Goal: Task Accomplishment & Management: Manage account settings

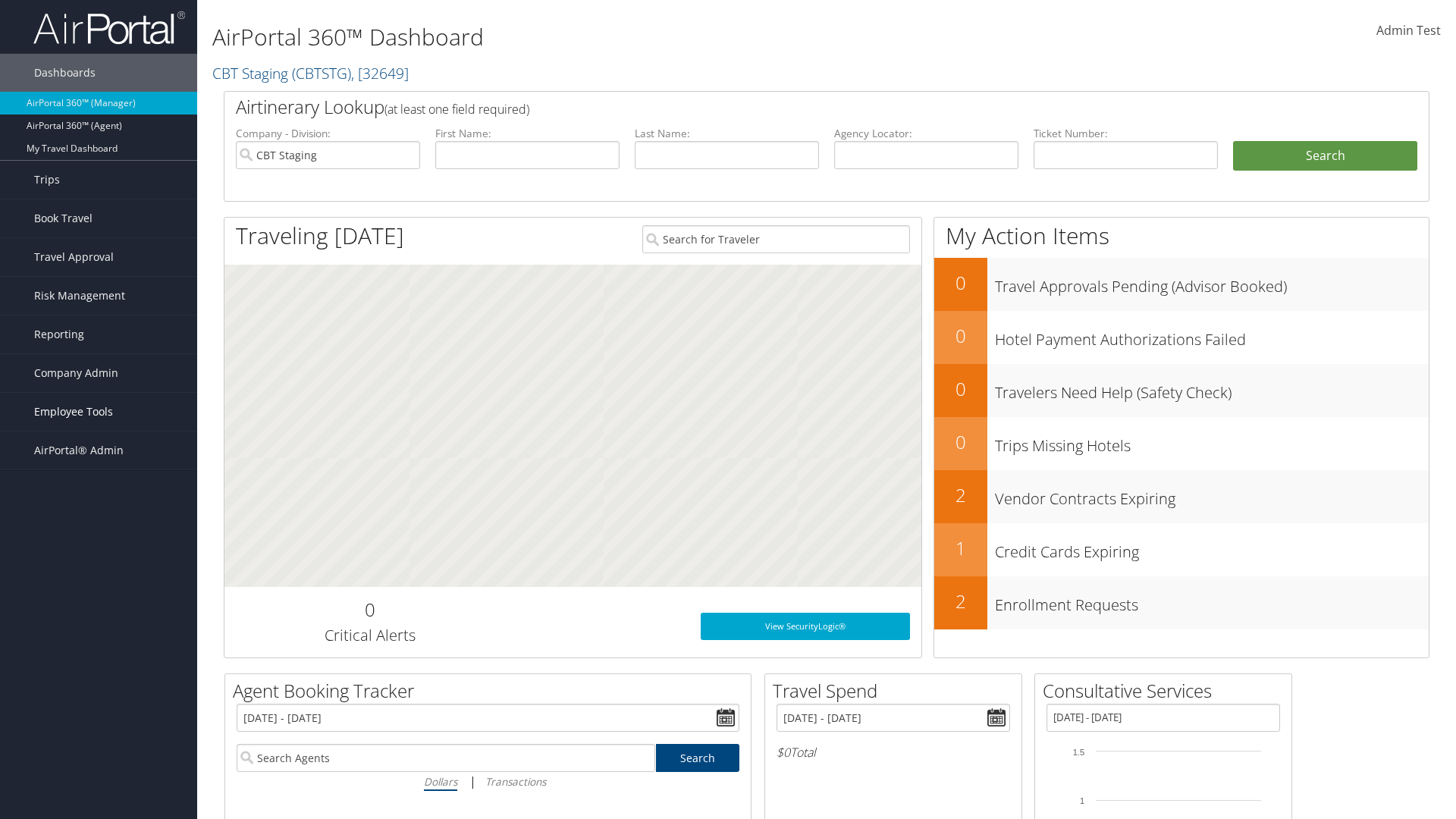
click at [98, 412] on span "Employee Tools" at bounding box center [73, 412] width 78 height 38
click at [98, 567] on link "Client Management" at bounding box center [98, 579] width 197 height 23
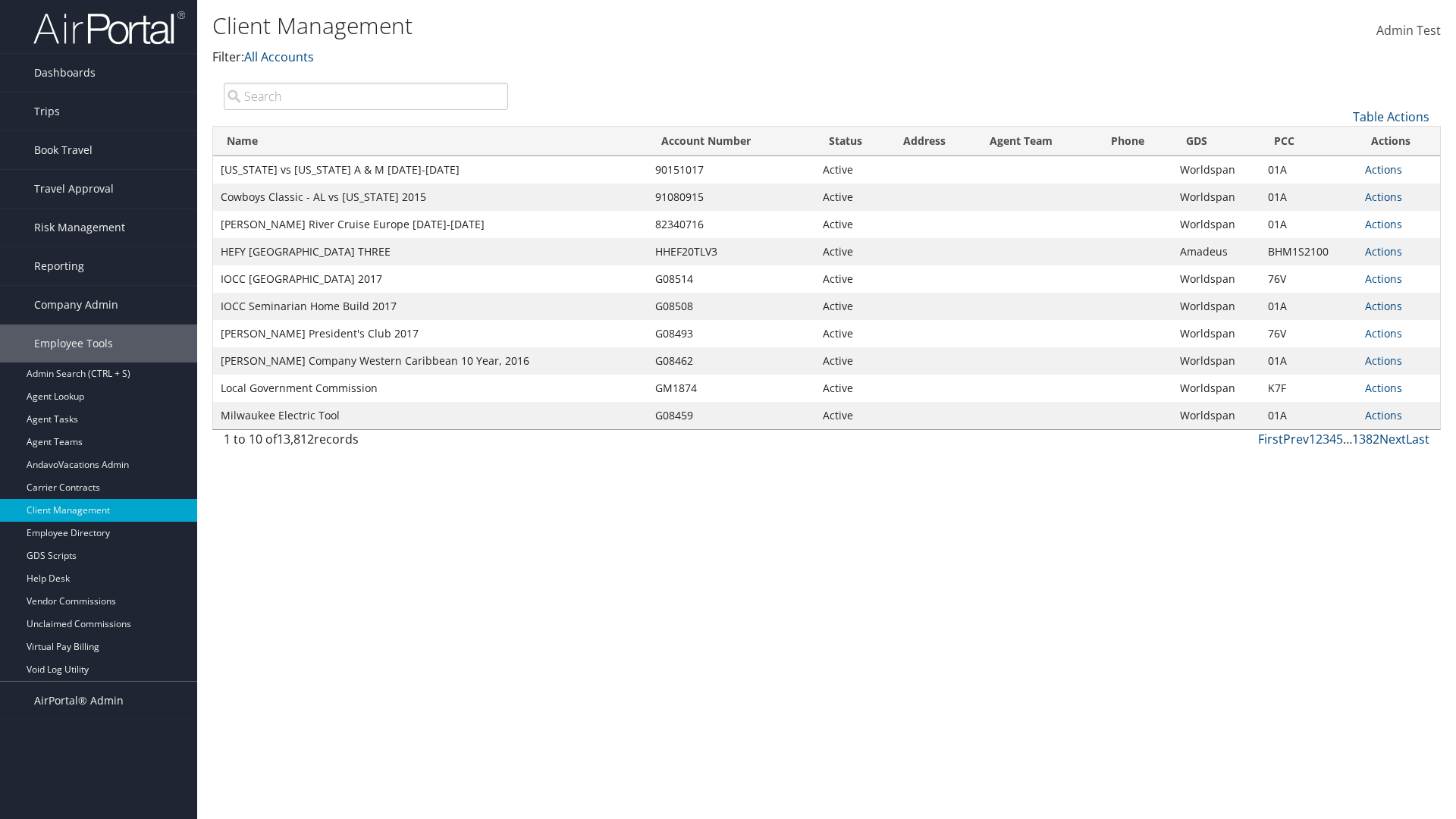
click at [1383, 169] on link "Actions" at bounding box center [1383, 168] width 37 height 14
click at [1332, 191] on link "View Client" at bounding box center [1332, 192] width 130 height 26
click at [1383, 169] on link "Actions" at bounding box center [1383, 168] width 37 height 14
click at [0, 0] on link "Company Settings" at bounding box center [0, 0] width 0 height 0
